Goal: Task Accomplishment & Management: Use online tool/utility

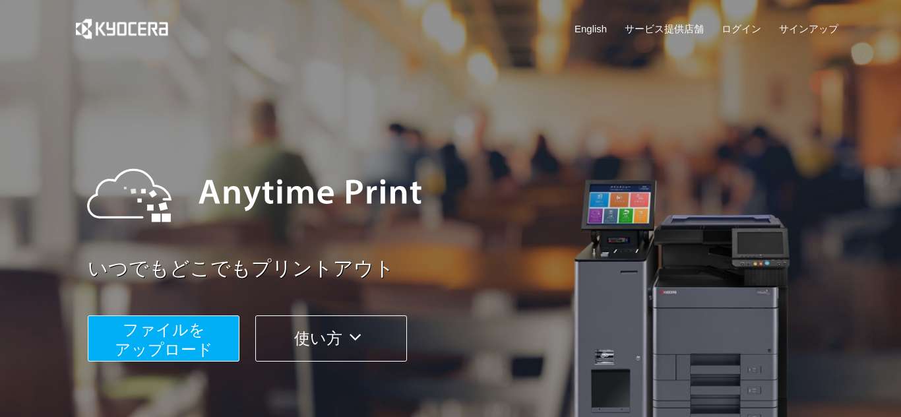
click at [160, 351] on span "ファイルを ​​アップロード" at bounding box center [164, 340] width 98 height 38
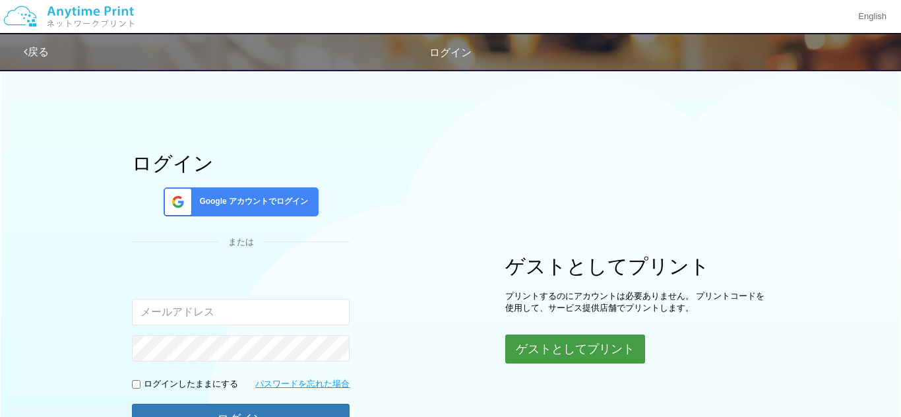
click at [591, 359] on button "ゲストとしてプリント" at bounding box center [575, 349] width 140 height 29
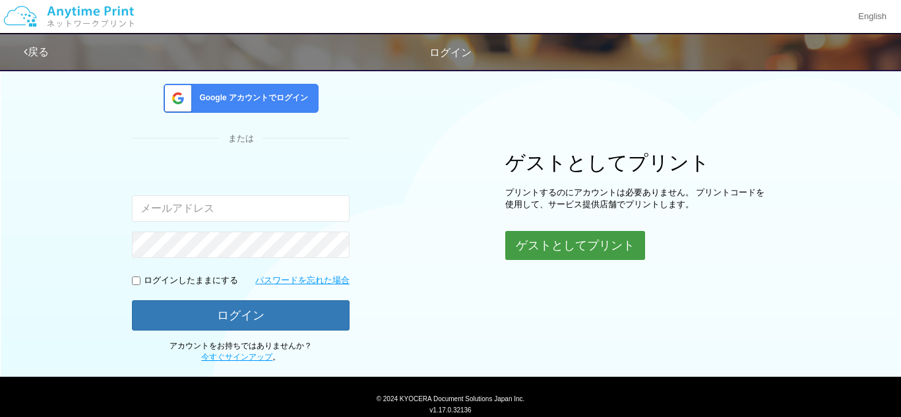
scroll to position [104, 0]
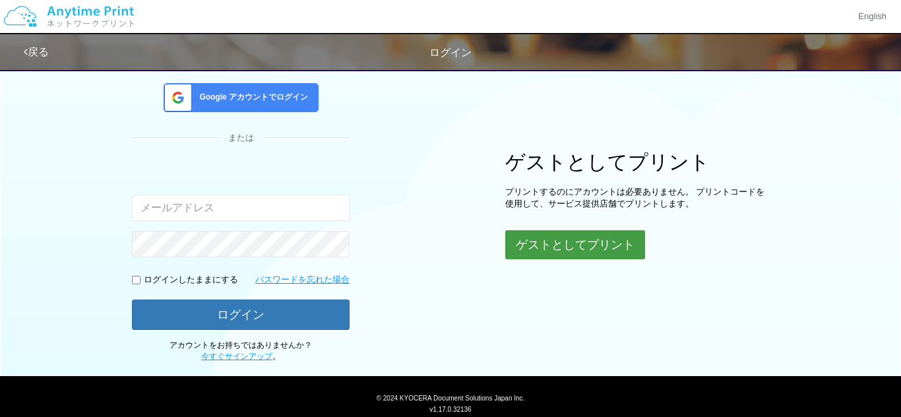
click at [573, 244] on button "ゲストとしてプリント" at bounding box center [575, 244] width 140 height 29
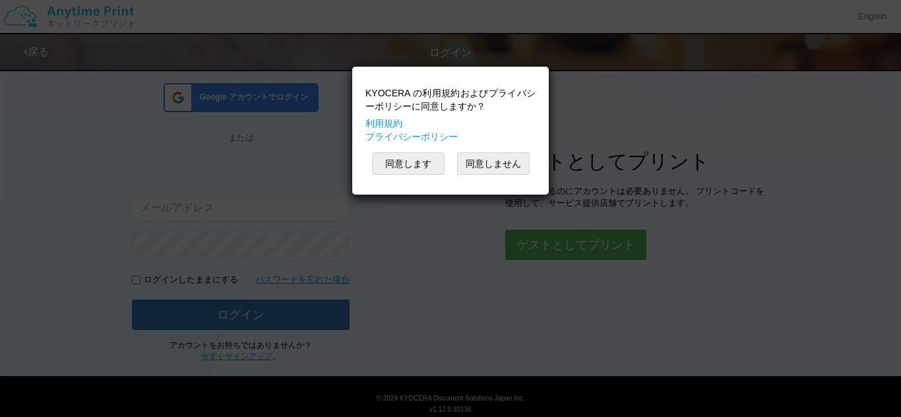
click at [424, 172] on div "KYOCERA の利用規約およびプライバシーポリシーに同意しますか？ 利用規約 プライバシーポリシー 同意します 同意しません" at bounding box center [450, 130] width 183 height 115
click at [416, 160] on button "同意します" at bounding box center [408, 163] width 73 height 22
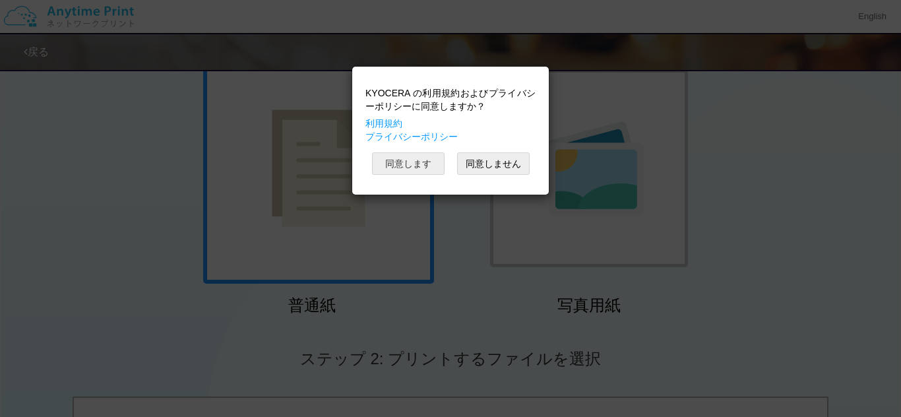
click at [421, 168] on button "同意します" at bounding box center [408, 163] width 73 height 22
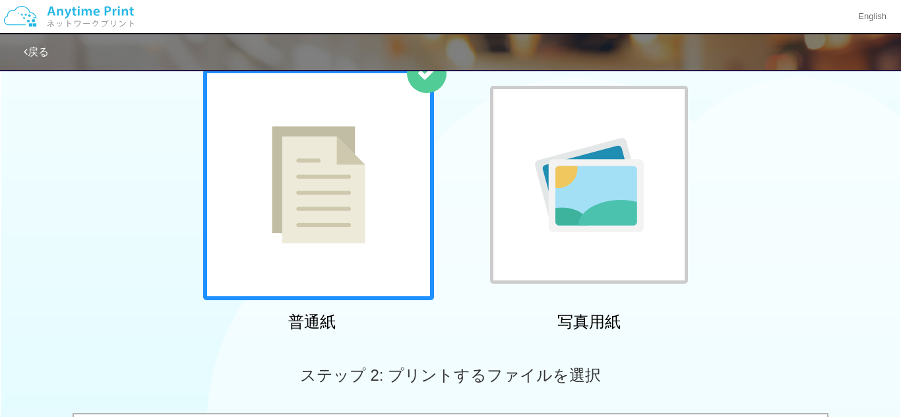
scroll to position [86, 0]
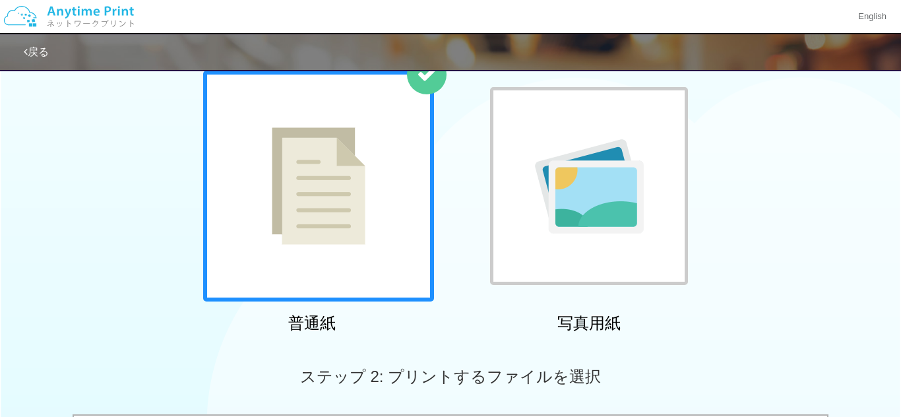
click at [385, 250] on div at bounding box center [318, 186] width 231 height 231
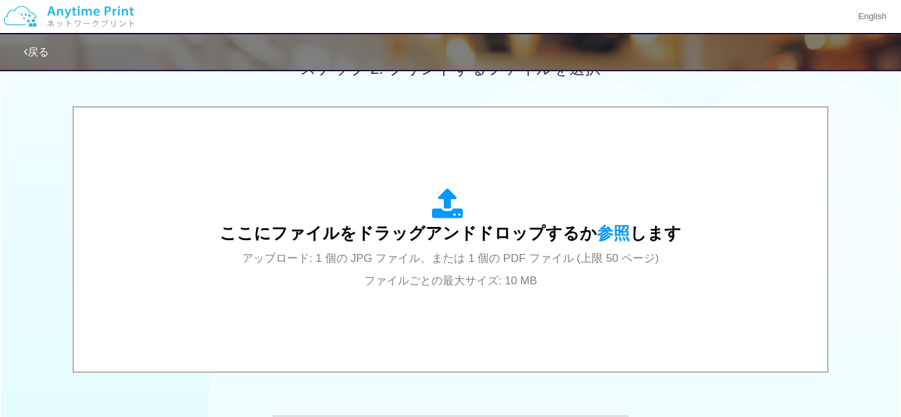
scroll to position [395, 0]
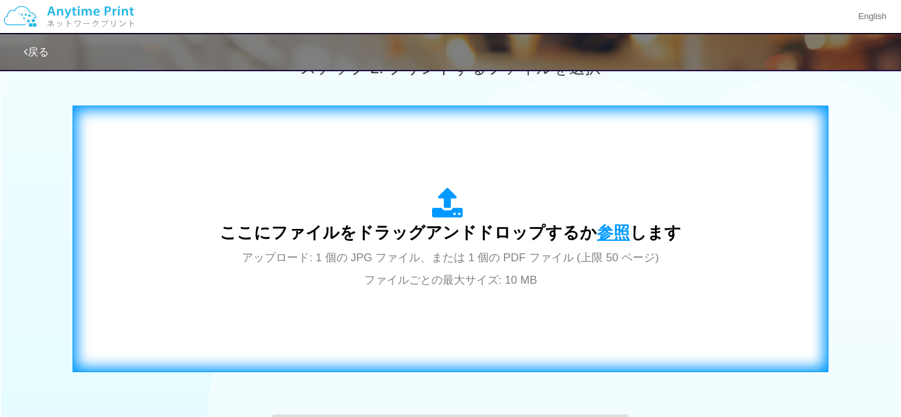
click at [601, 236] on span "参照" at bounding box center [613, 232] width 33 height 18
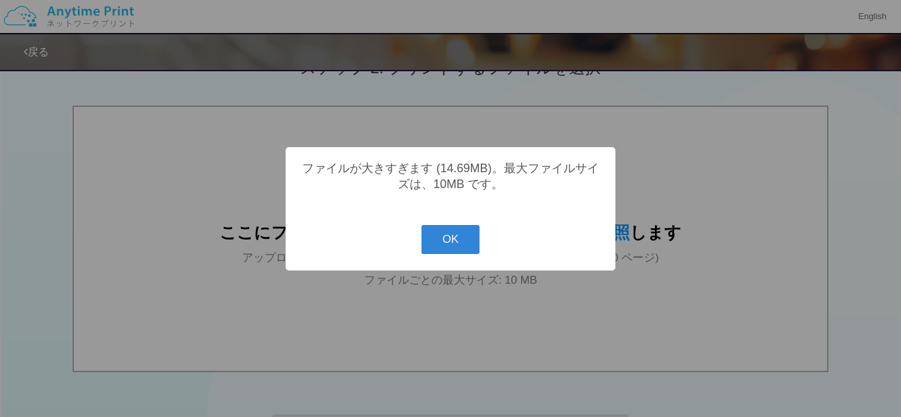
click at [463, 251] on button "OK" at bounding box center [451, 239] width 59 height 29
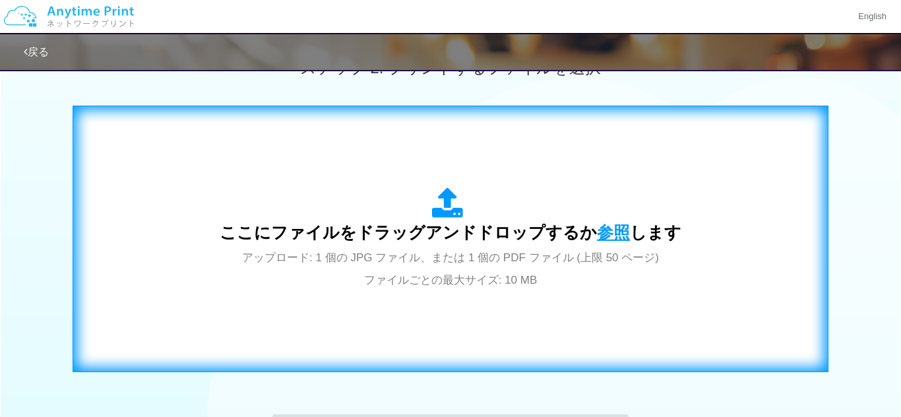
click at [608, 229] on span "参照" at bounding box center [613, 232] width 33 height 18
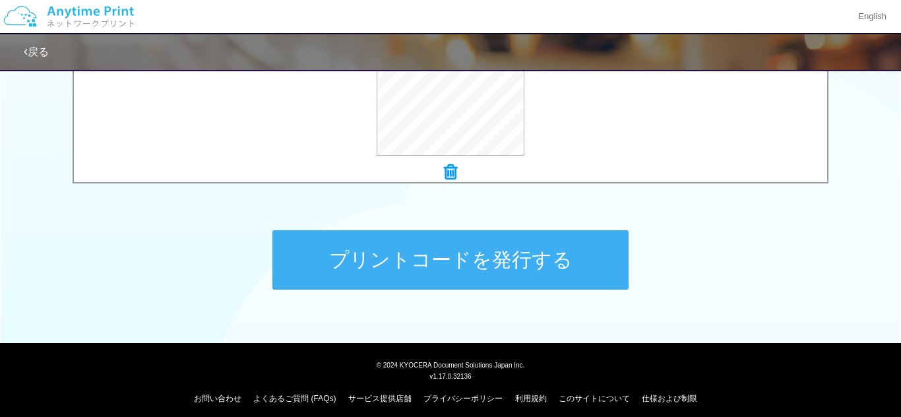
scroll to position [579, 0]
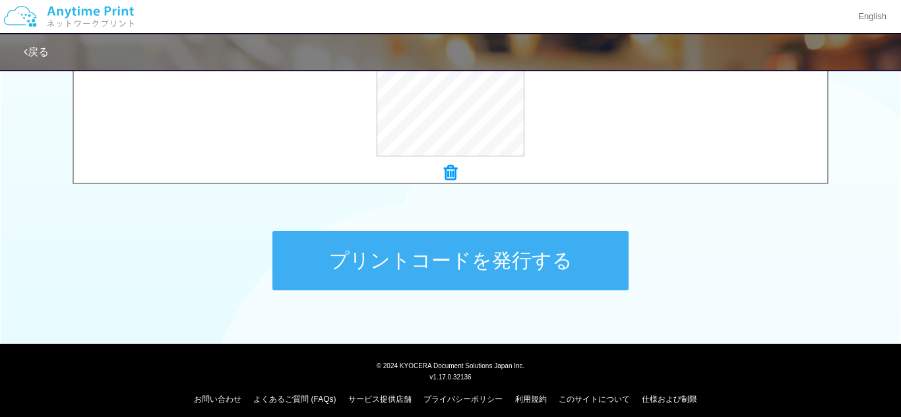
click at [529, 263] on button "プリントコードを発行する" at bounding box center [451, 260] width 356 height 59
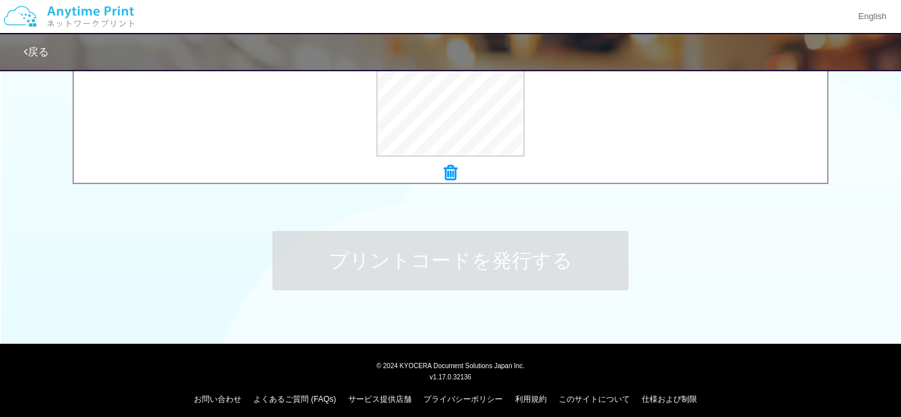
scroll to position [0, 0]
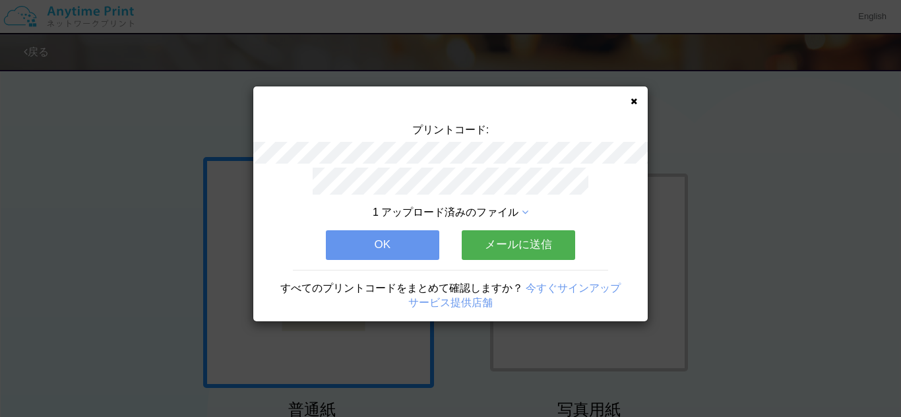
click at [396, 248] on button "OK" at bounding box center [383, 244] width 114 height 29
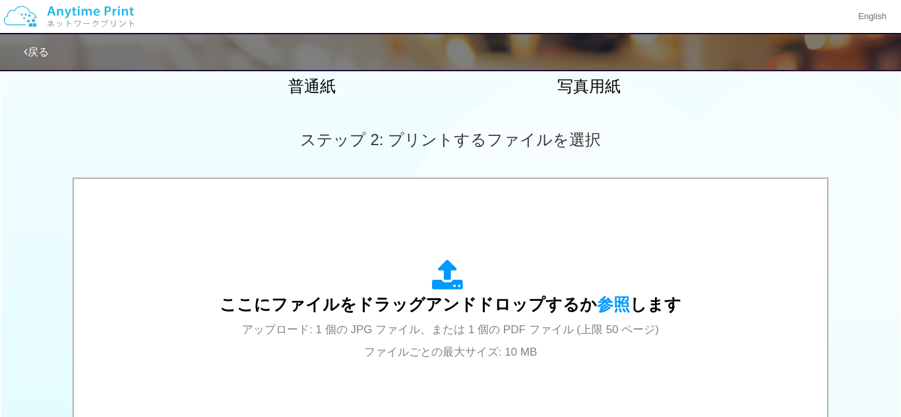
scroll to position [342, 0]
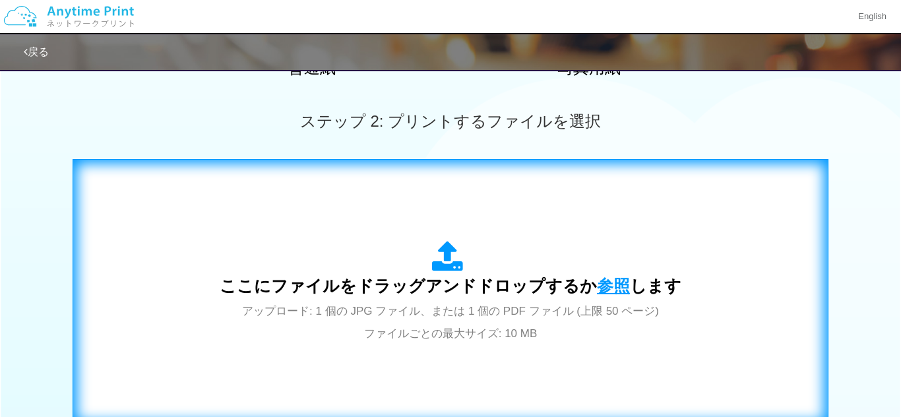
click at [610, 293] on span "参照" at bounding box center [613, 285] width 33 height 18
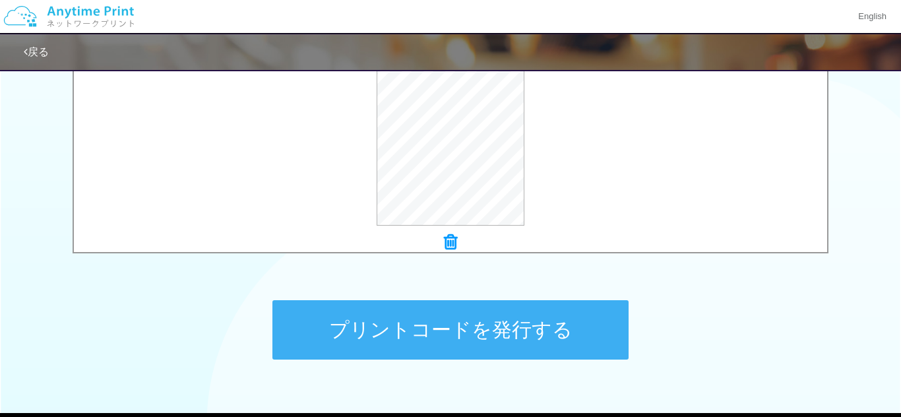
scroll to position [511, 0]
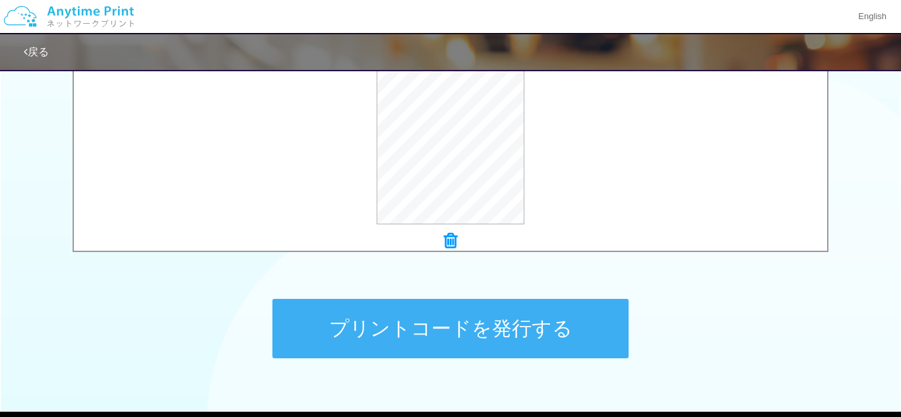
click at [502, 333] on button "プリントコードを発行する" at bounding box center [451, 328] width 356 height 59
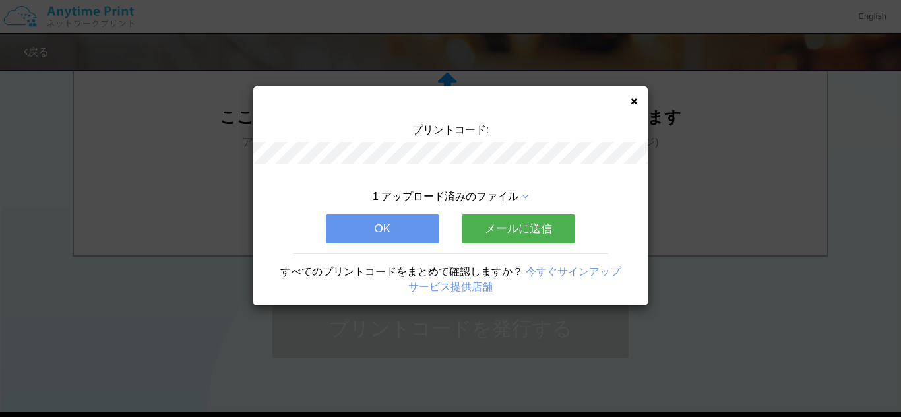
scroll to position [0, 0]
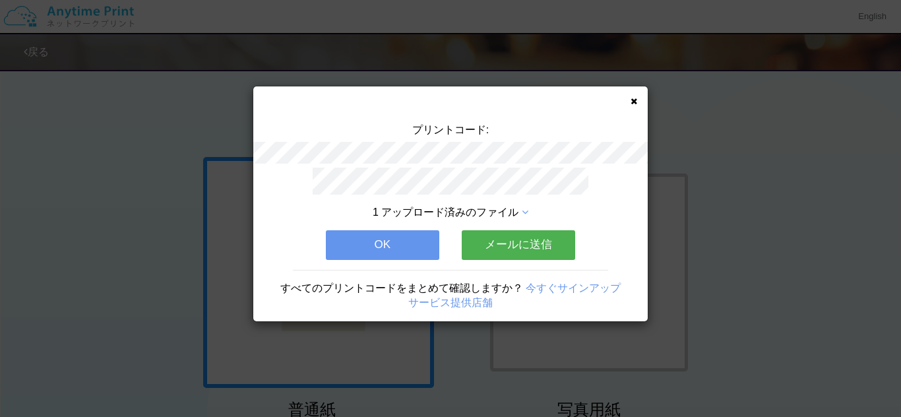
click at [394, 258] on button "OK" at bounding box center [383, 244] width 114 height 29
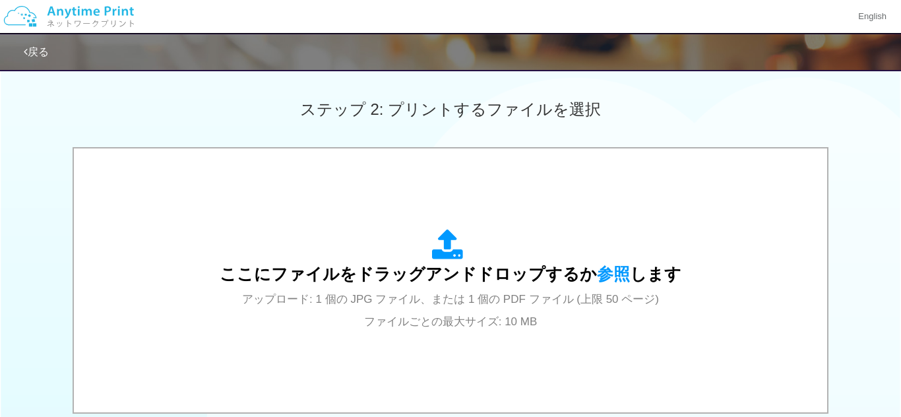
scroll to position [361, 0]
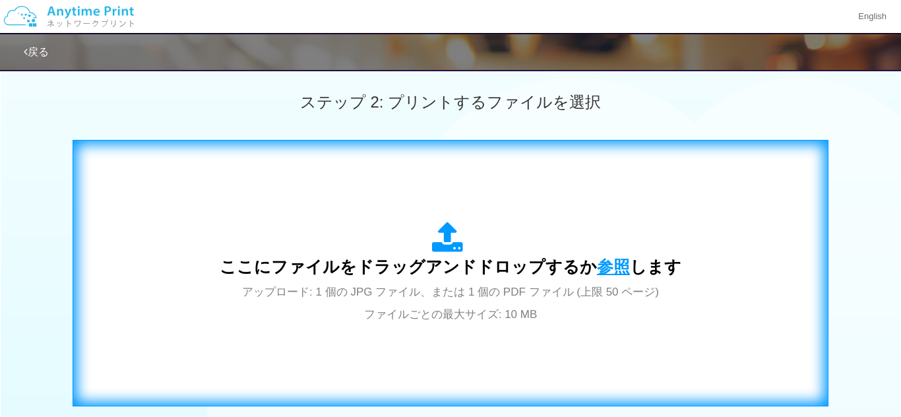
click at [608, 275] on span "参照" at bounding box center [613, 266] width 33 height 18
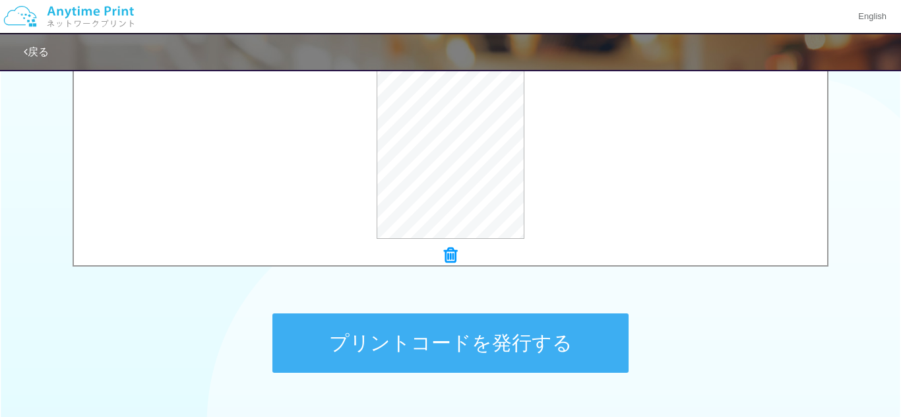
scroll to position [513, 0]
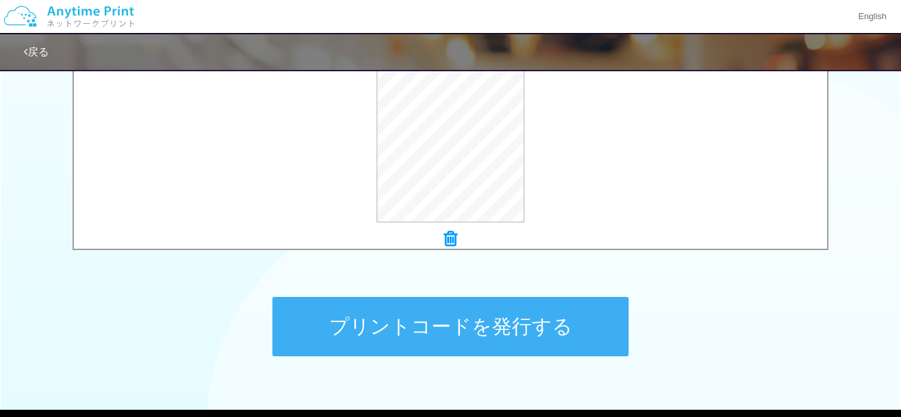
click at [565, 325] on button "プリントコードを発行する" at bounding box center [451, 326] width 356 height 59
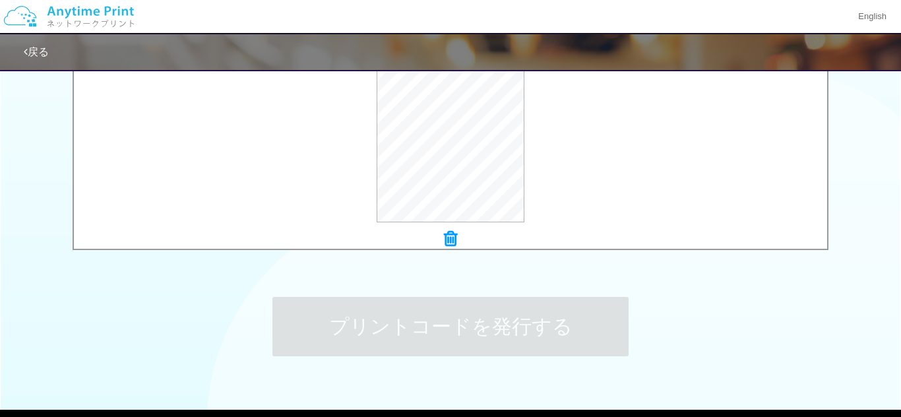
scroll to position [0, 0]
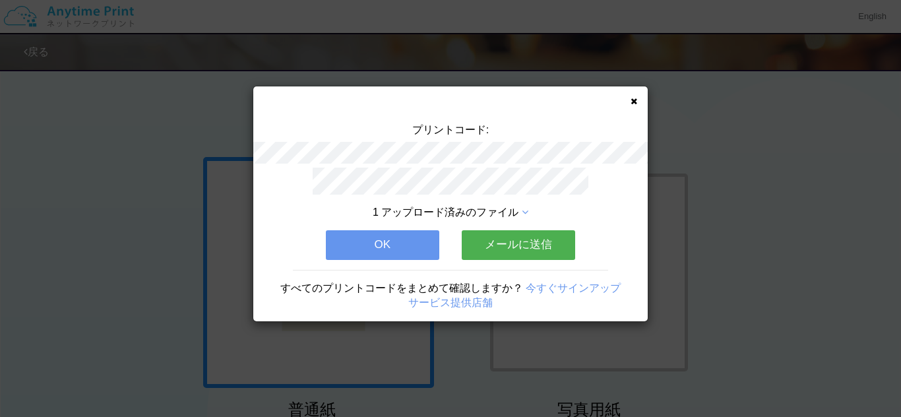
click at [403, 249] on button "OK" at bounding box center [383, 244] width 114 height 29
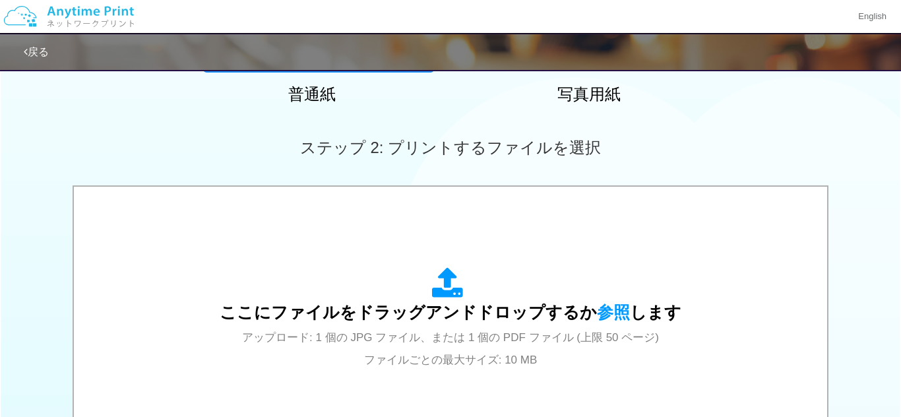
scroll to position [341, 0]
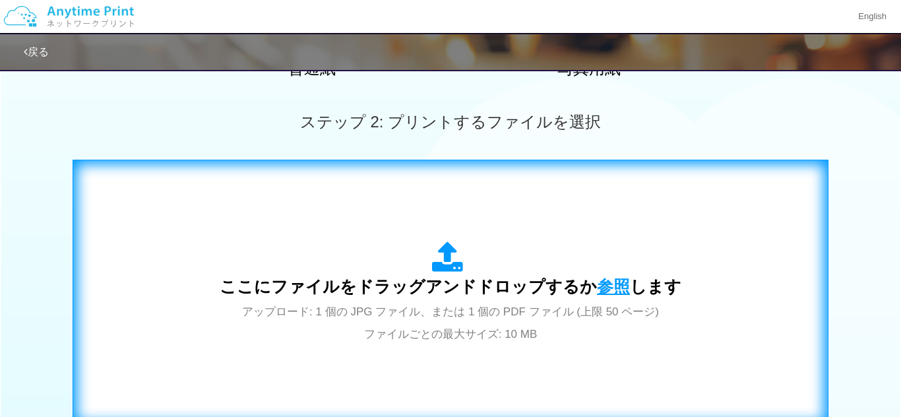
click at [607, 290] on span "参照" at bounding box center [613, 286] width 33 height 18
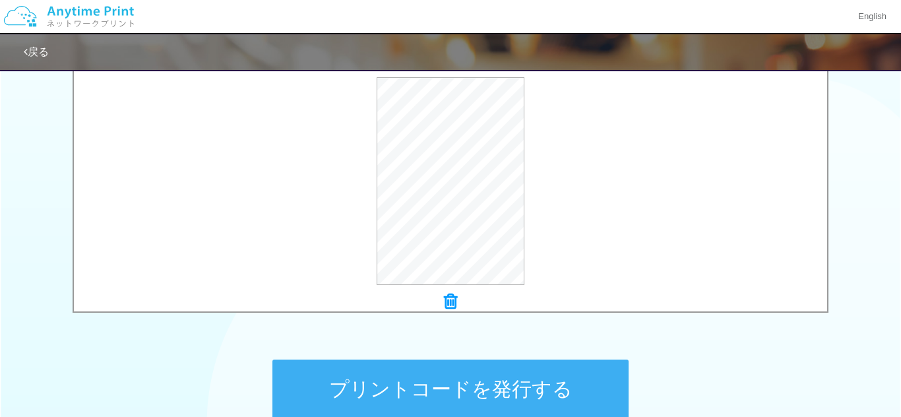
scroll to position [458, 0]
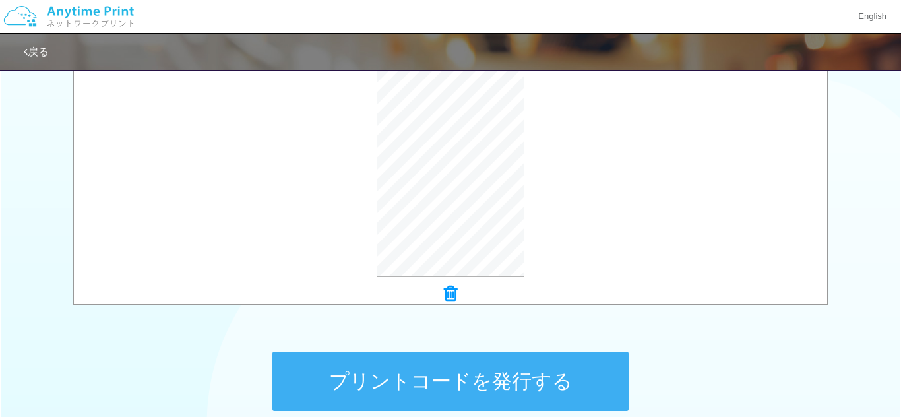
click at [540, 377] on button "プリントコードを発行する" at bounding box center [451, 381] width 356 height 59
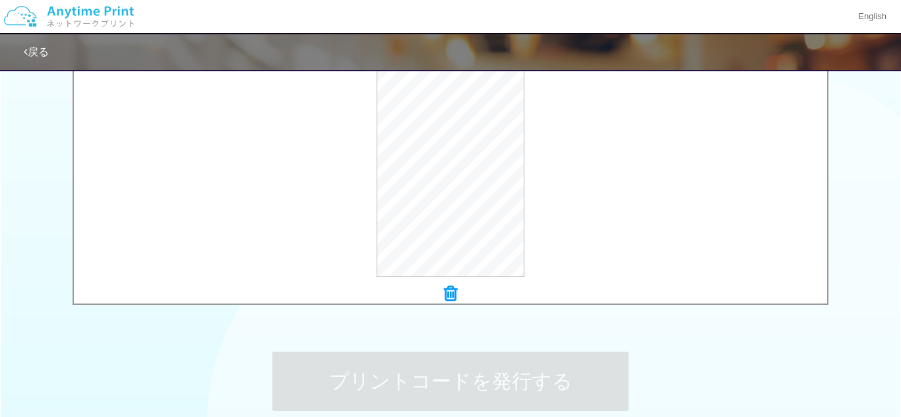
scroll to position [0, 0]
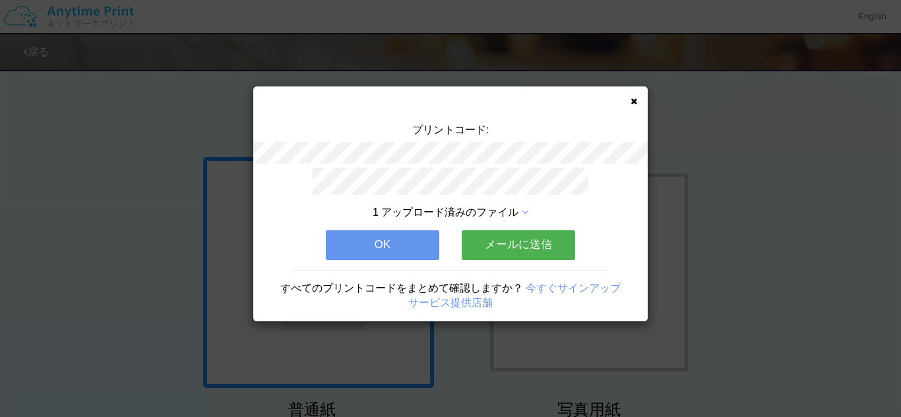
click at [401, 247] on button "OK" at bounding box center [383, 244] width 114 height 29
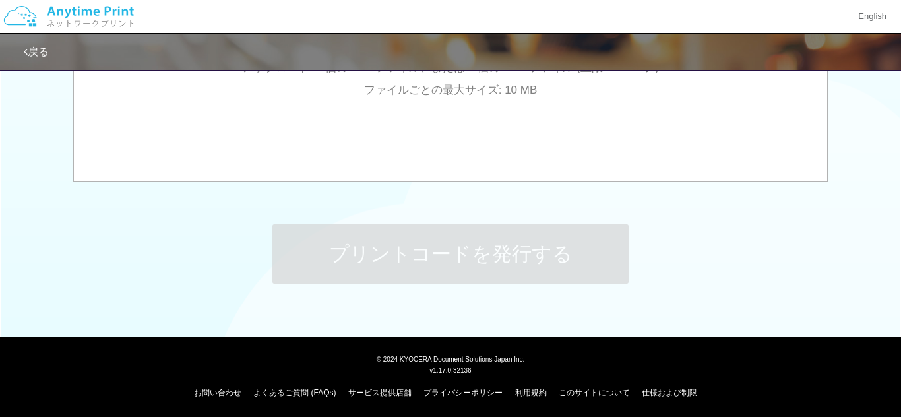
scroll to position [587, 0]
